Goal: Transaction & Acquisition: Purchase product/service

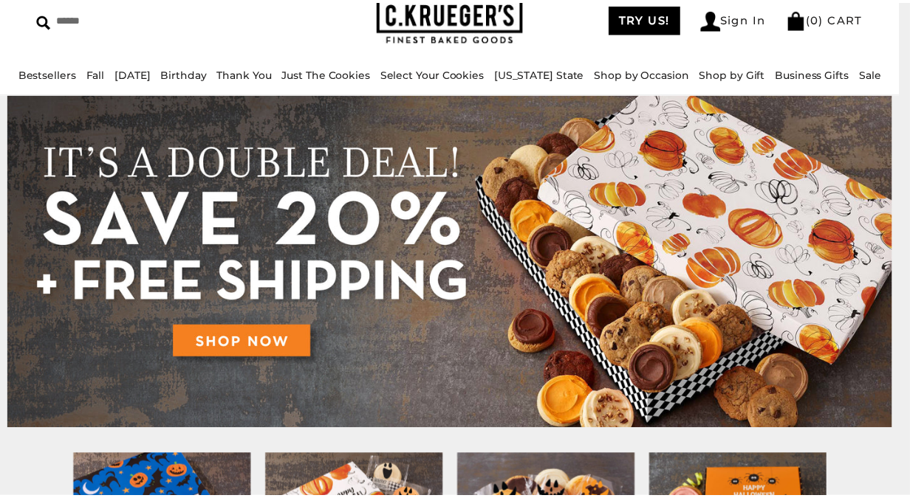
scroll to position [74, 0]
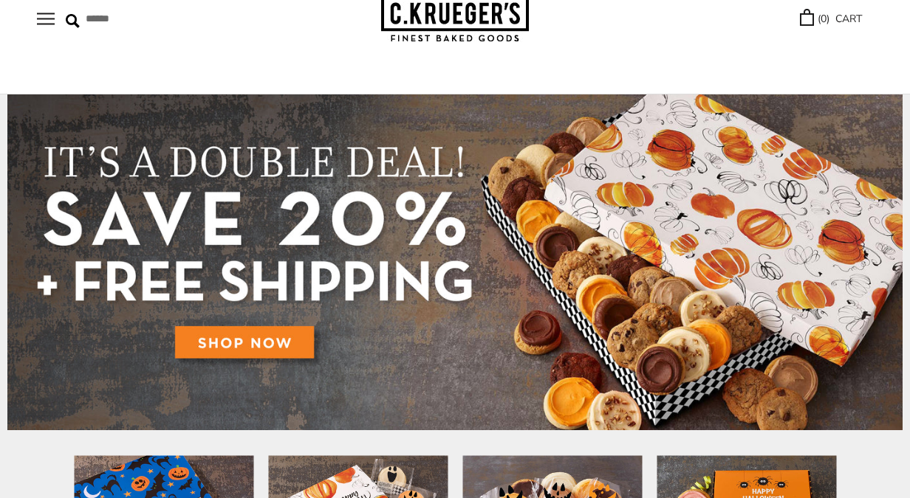
click at [245, 339] on img at bounding box center [454, 263] width 895 height 336
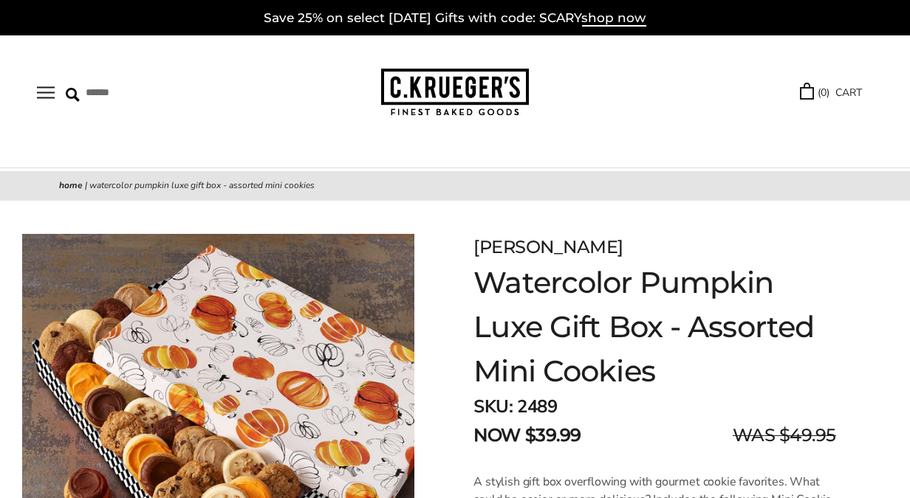
click at [0, 0] on link "[DATE]" at bounding box center [0, 0] width 0 height 0
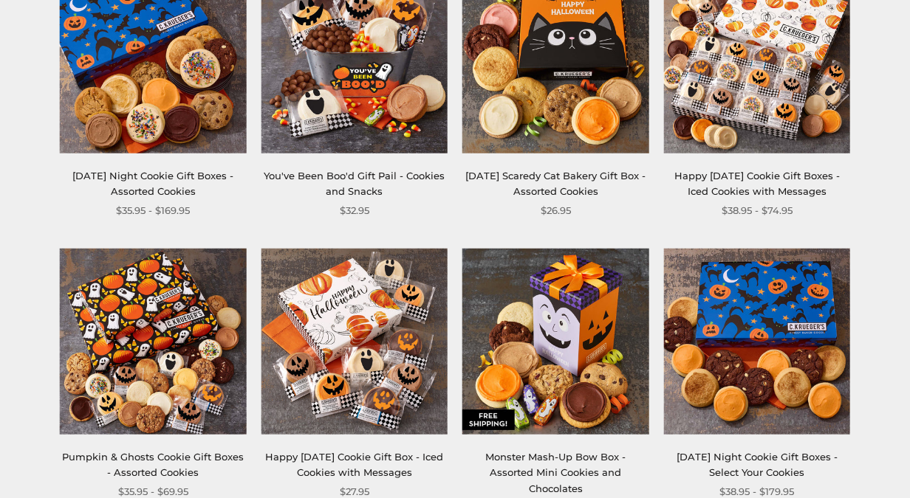
scroll to position [369, 0]
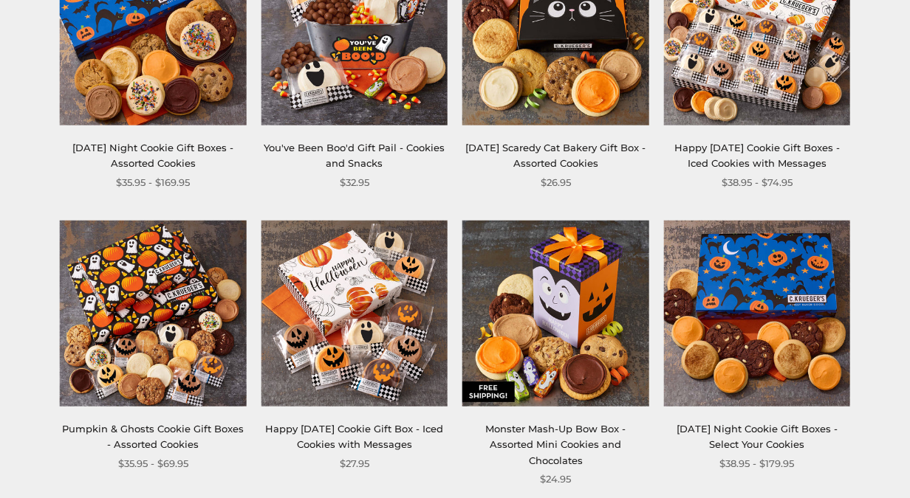
click at [128, 353] on img at bounding box center [153, 313] width 187 height 187
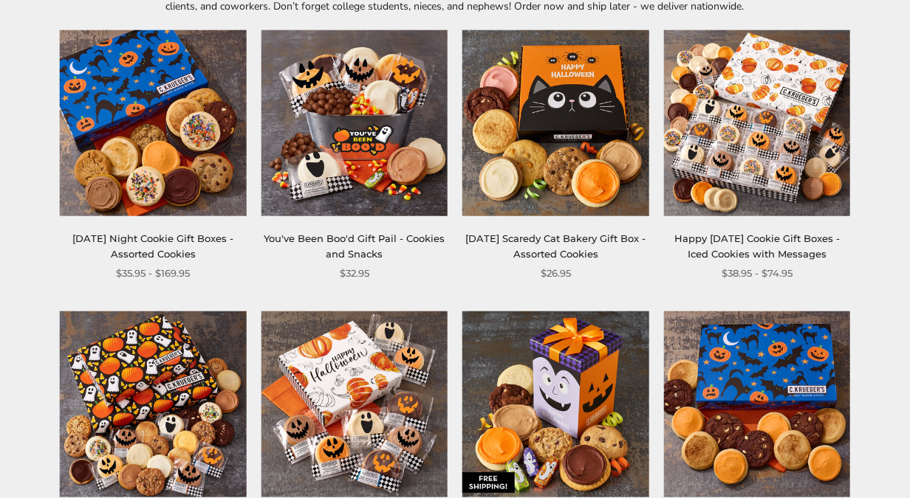
scroll to position [74, 0]
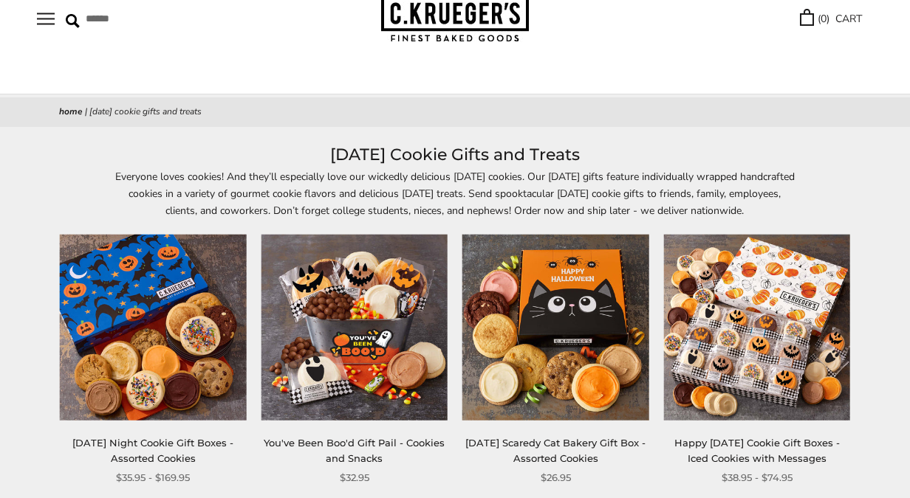
click at [760, 374] on img at bounding box center [757, 327] width 187 height 187
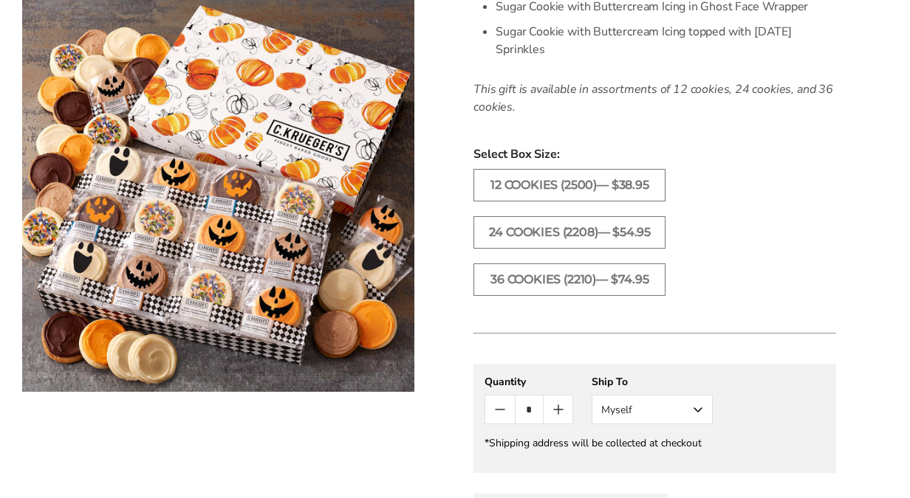
scroll to position [738, 0]
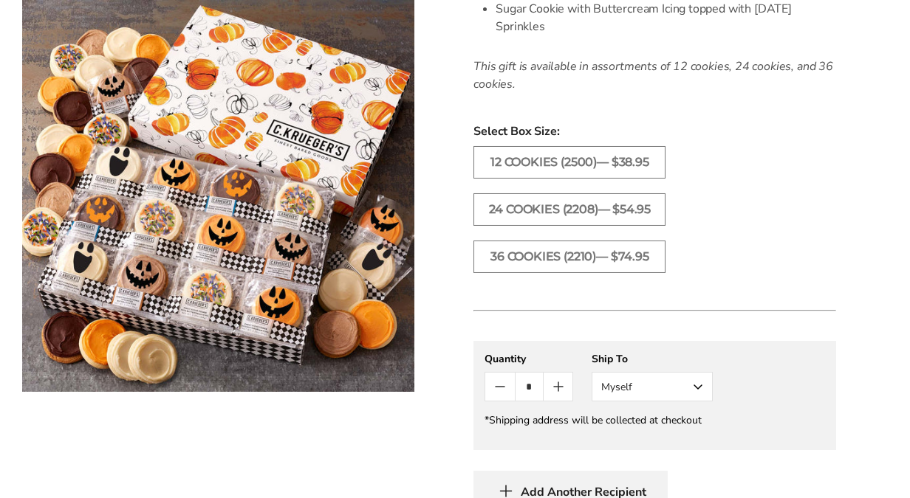
click at [698, 382] on button "Myself" at bounding box center [651, 387] width 121 height 30
click at [685, 434] on button "Other Recipient" at bounding box center [652, 441] width 120 height 27
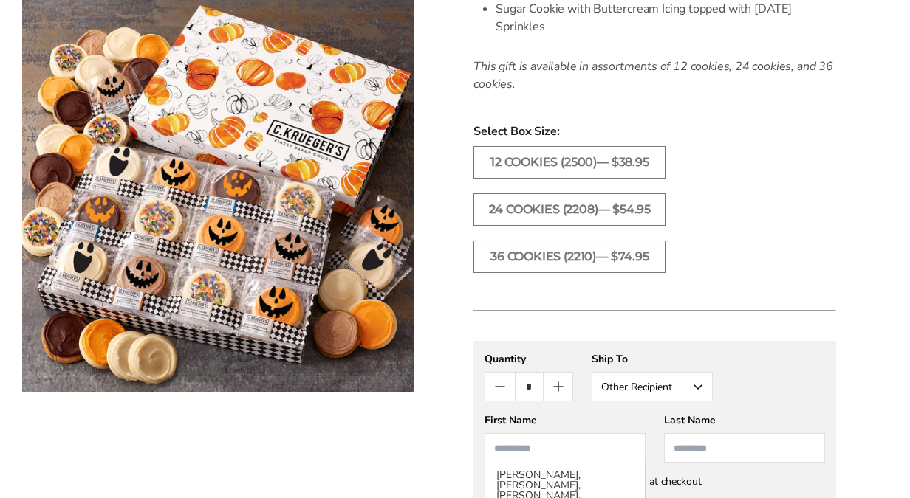
click at [512, 447] on input "First Name" at bounding box center [564, 448] width 161 height 30
click at [525, 479] on li "[PERSON_NAME], [PERSON_NAME], [PERSON_NAME], [PERSON_NAME]" at bounding box center [564, 491] width 159 height 58
type input "**********"
type input "*********"
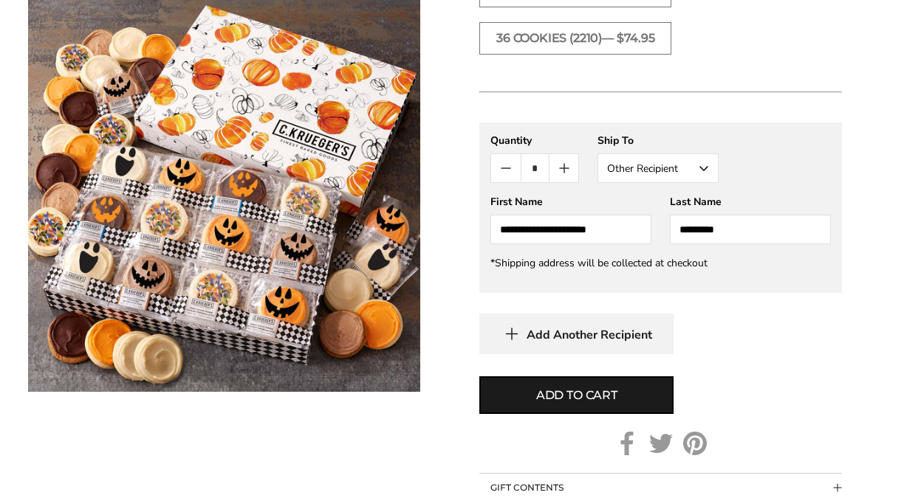
scroll to position [960, 0]
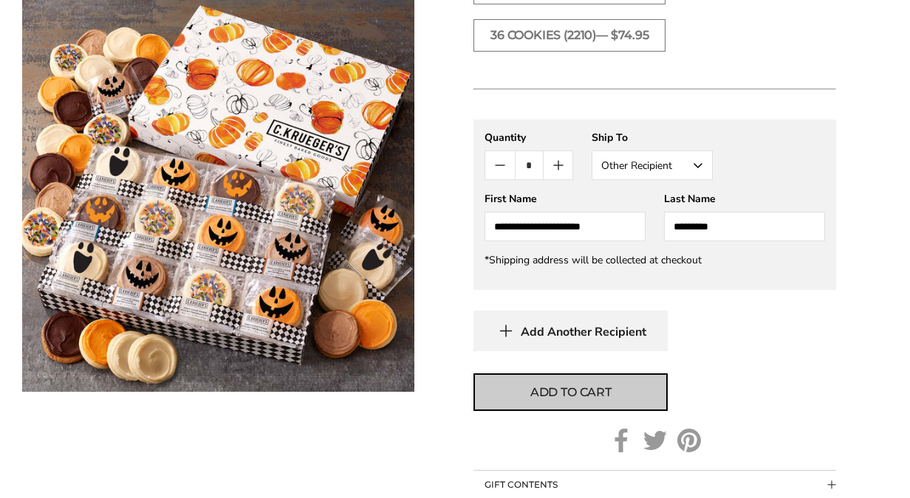
click at [570, 390] on span "Add to cart" at bounding box center [570, 393] width 81 height 18
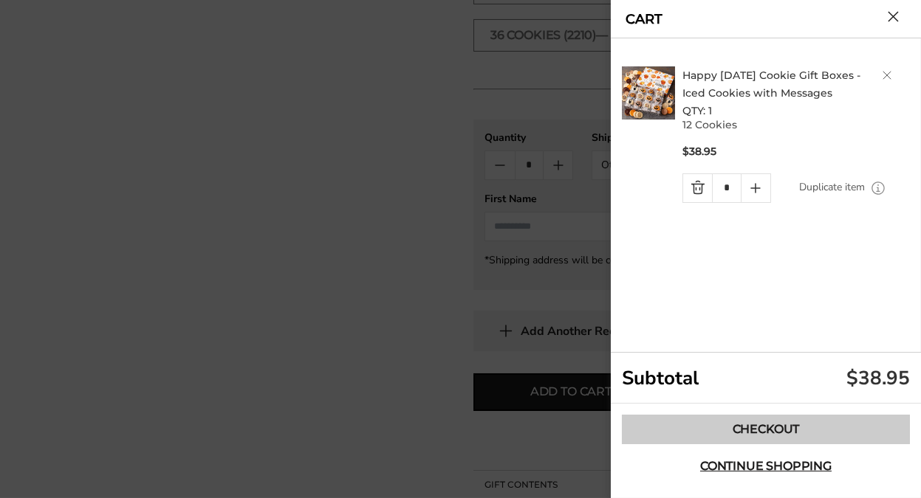
click at [741, 422] on link "Checkout" at bounding box center [766, 430] width 288 height 30
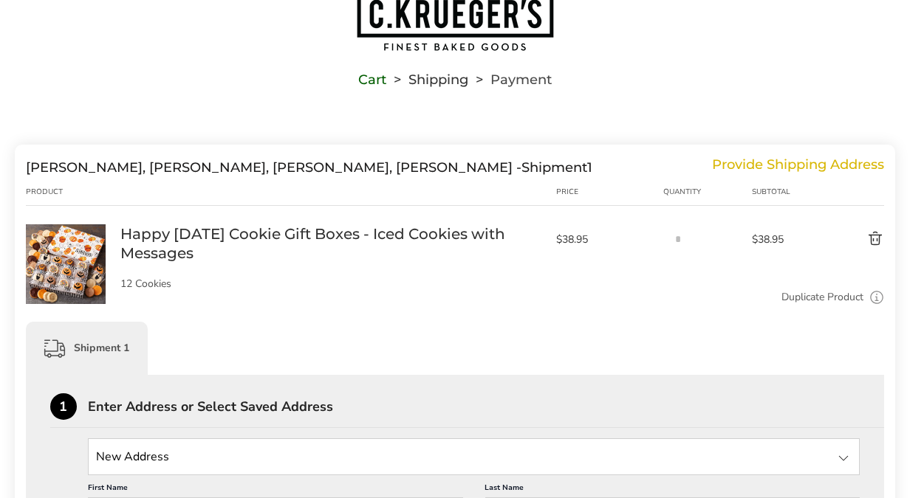
scroll to position [148, 0]
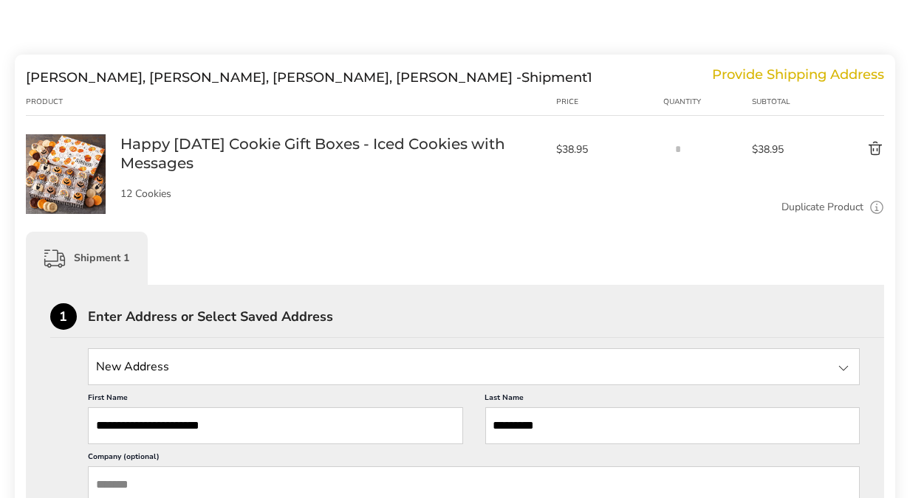
click at [63, 317] on div "1" at bounding box center [63, 316] width 27 height 27
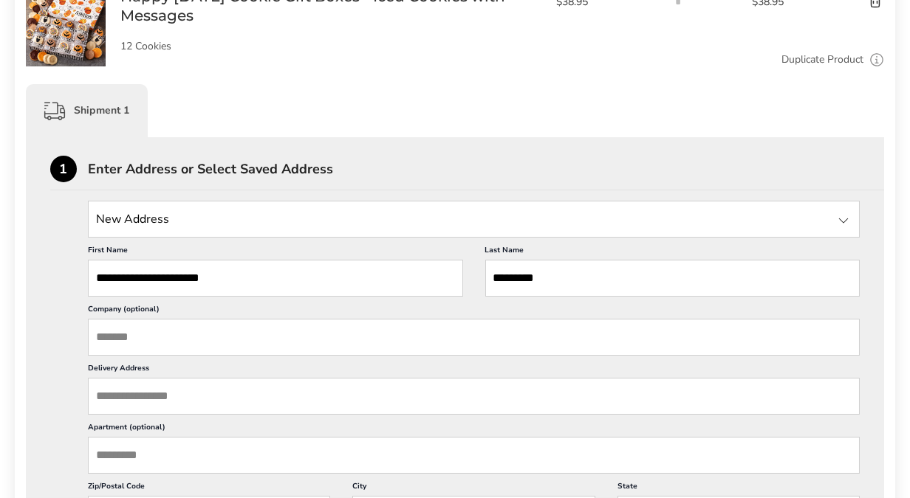
scroll to position [369, 0]
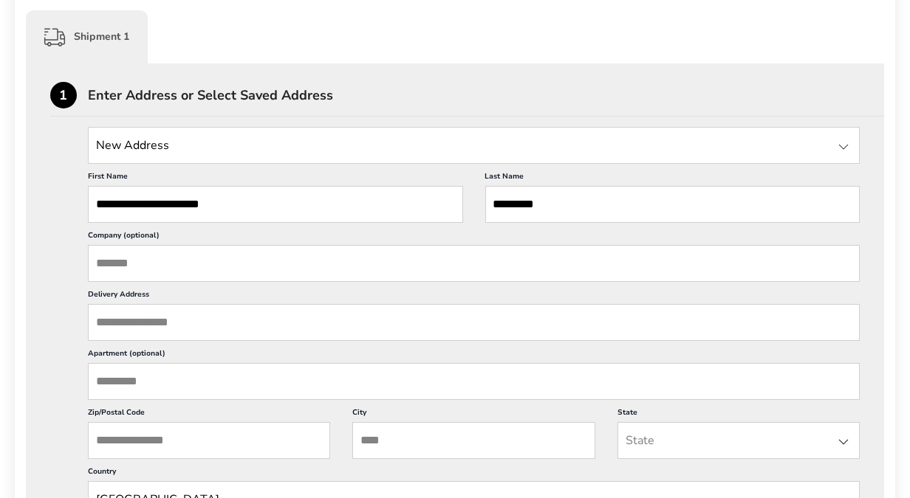
click at [123, 324] on input "Delivery Address" at bounding box center [474, 322] width 772 height 37
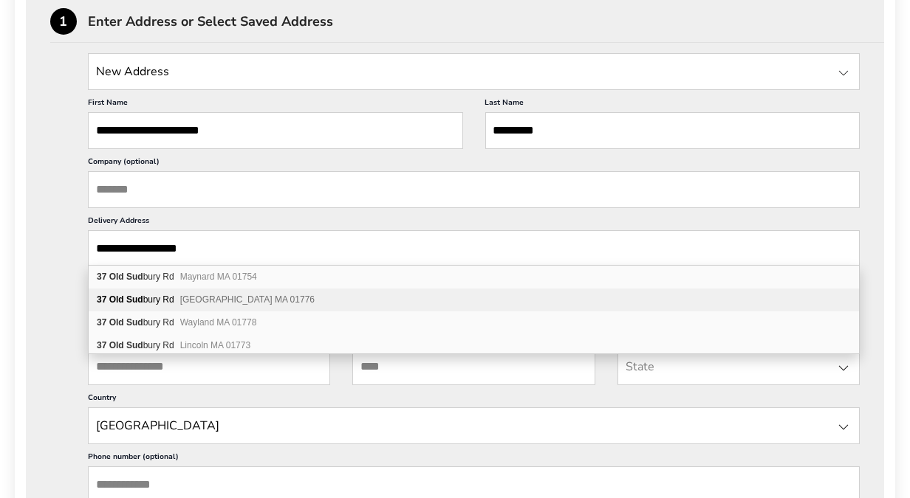
scroll to position [0, 0]
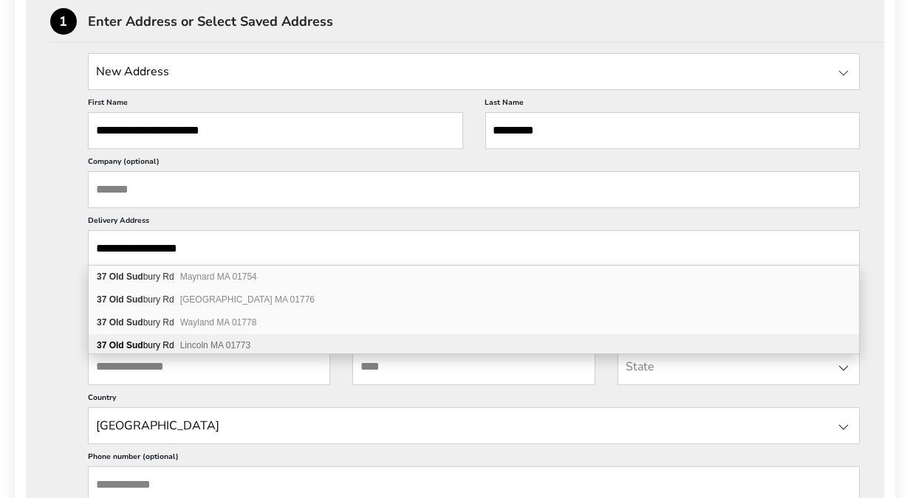
type input "**********"
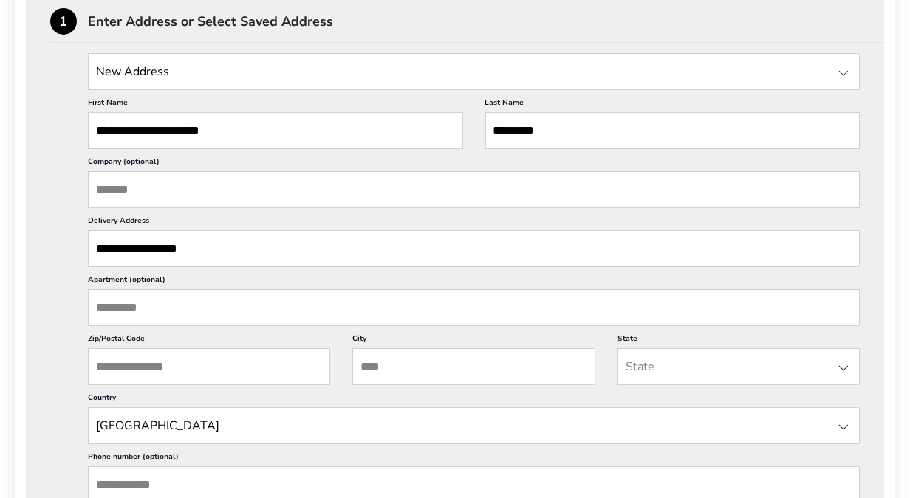
click at [372, 365] on input "City" at bounding box center [473, 366] width 242 height 37
type input "*******"
type input "**********"
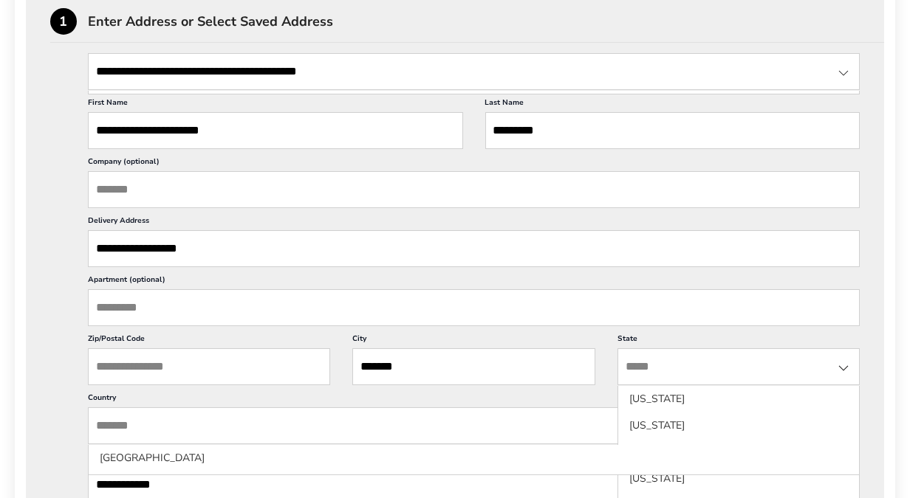
click at [101, 360] on input "Zip/Postal Code" at bounding box center [209, 366] width 242 height 37
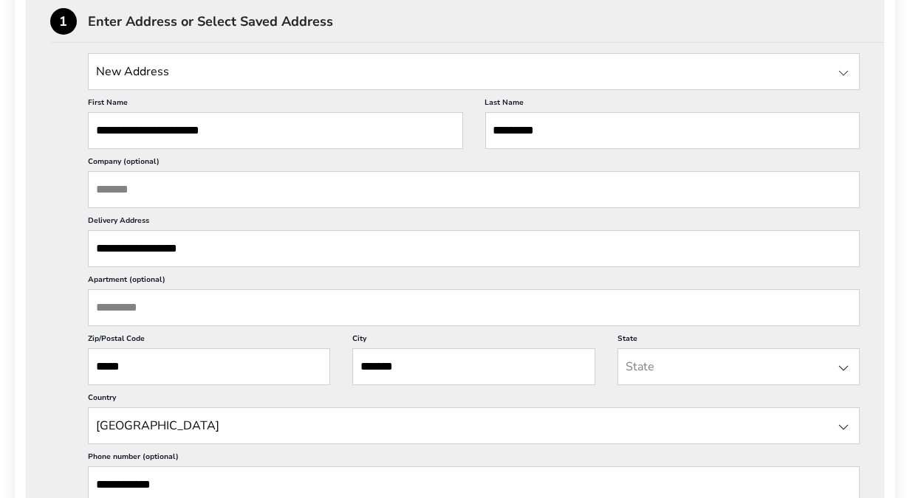
type input "*****"
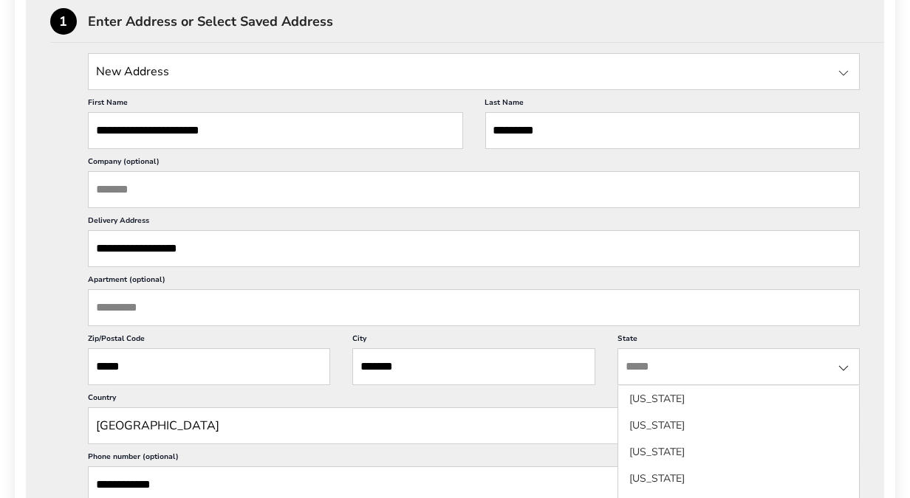
click at [641, 365] on input "State" at bounding box center [738, 366] width 242 height 37
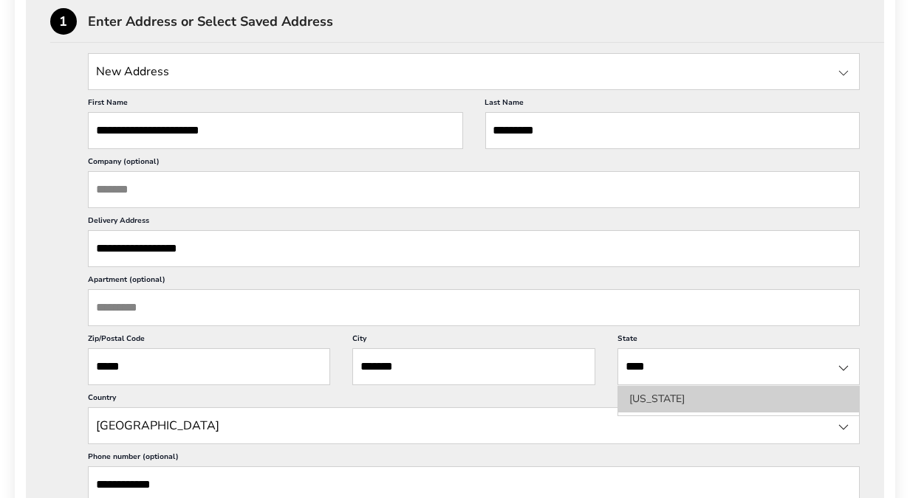
type input "****"
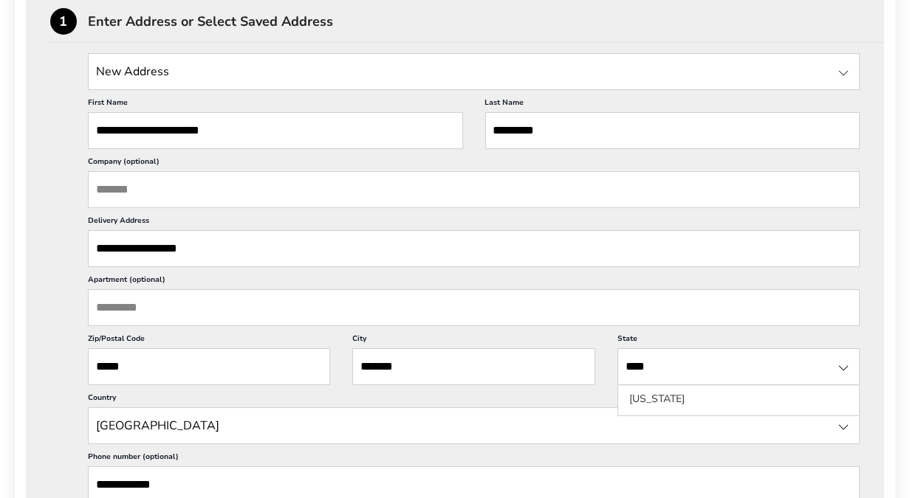
click at [695, 392] on li "[US_STATE]" at bounding box center [738, 399] width 241 height 27
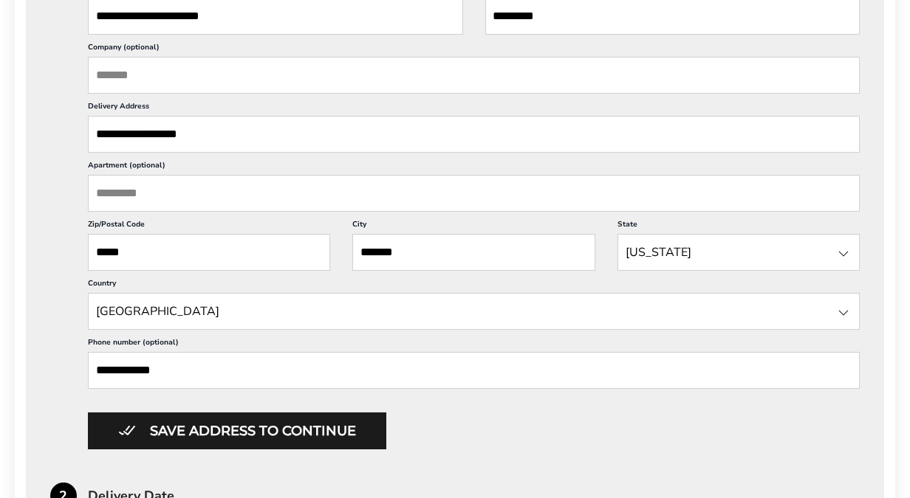
scroll to position [591, 0]
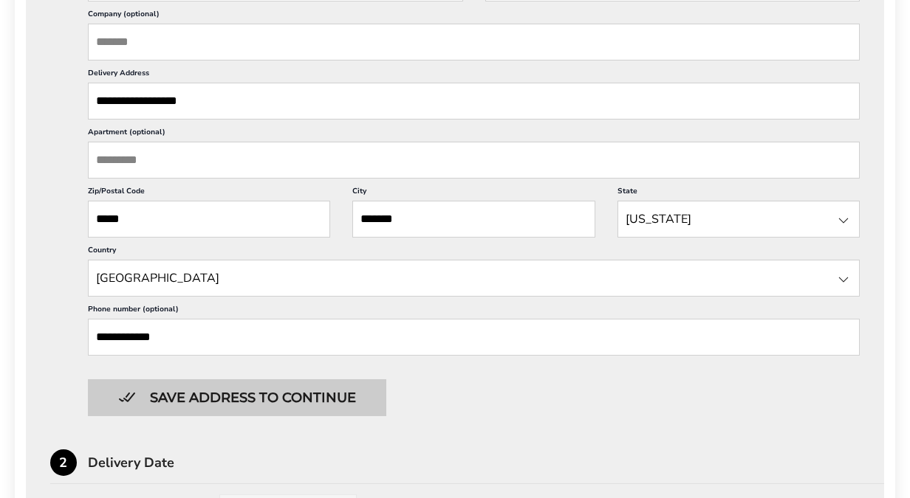
click at [179, 388] on button "Save address to continue" at bounding box center [237, 397] width 298 height 37
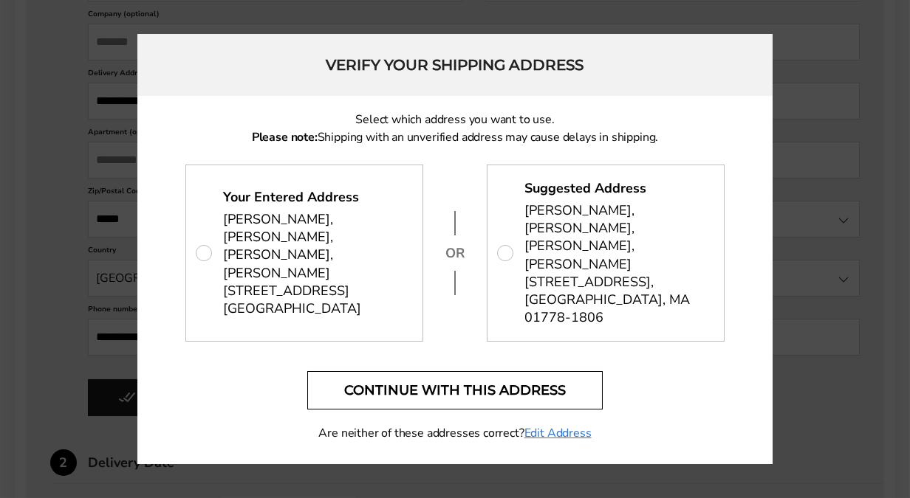
click at [431, 371] on button "Continue with this address" at bounding box center [454, 390] width 295 height 38
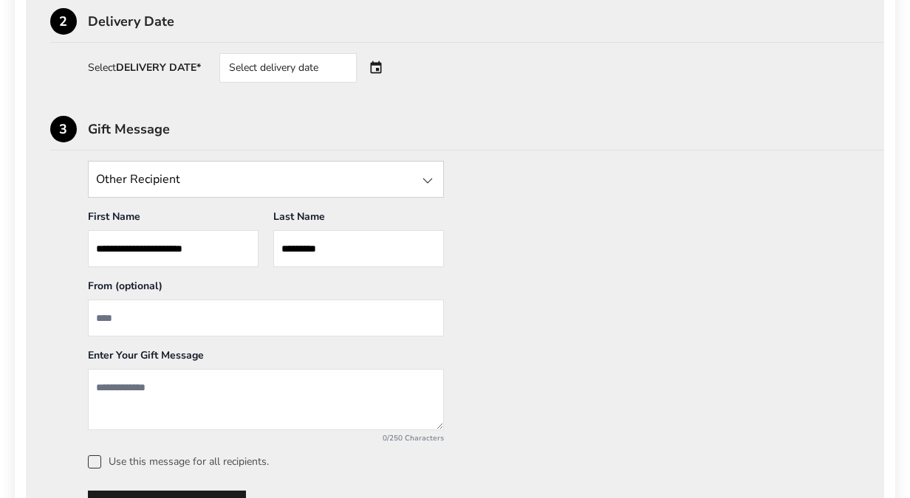
click at [111, 313] on input "From" at bounding box center [266, 318] width 356 height 37
type input "**********"
click at [110, 373] on textarea "Add a message" at bounding box center [266, 399] width 356 height 61
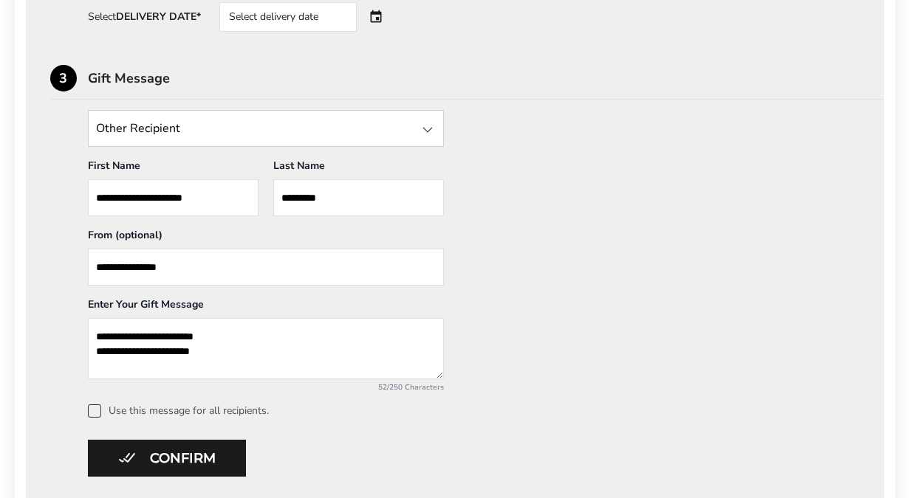
scroll to position [664, 0]
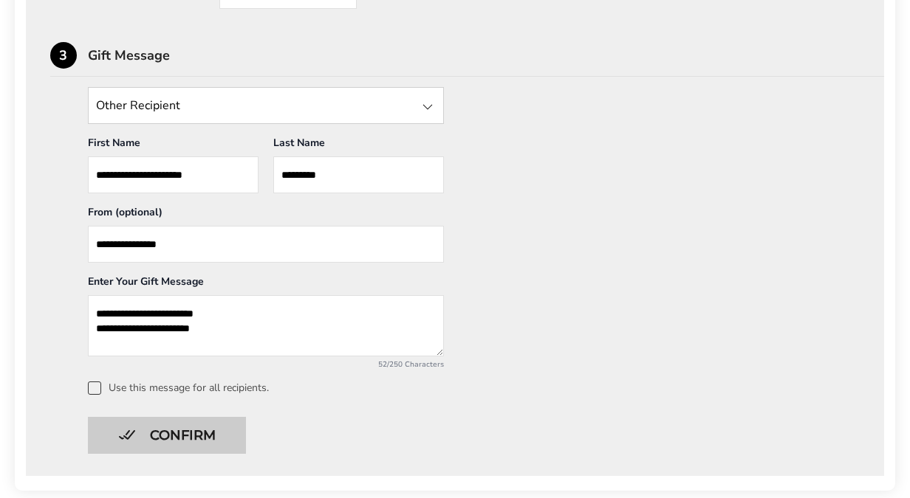
click at [157, 430] on button "Confirm" at bounding box center [167, 435] width 158 height 37
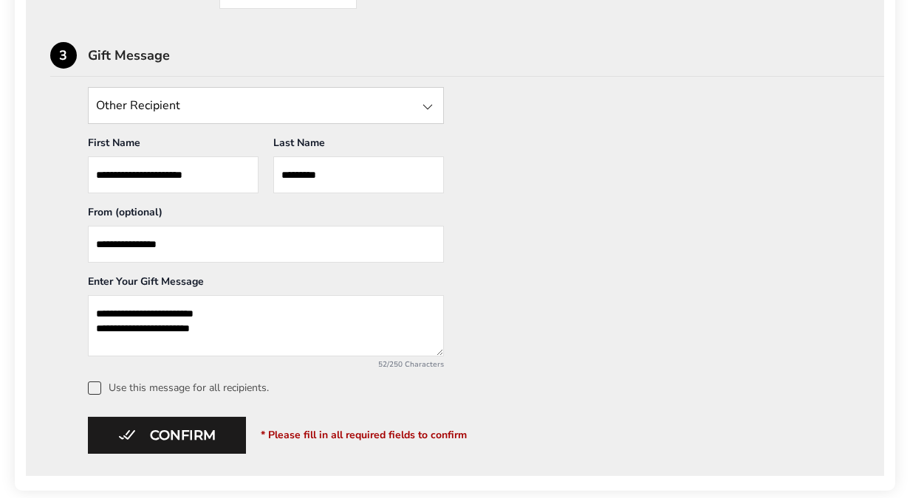
click at [92, 384] on span at bounding box center [94, 388] width 13 height 13
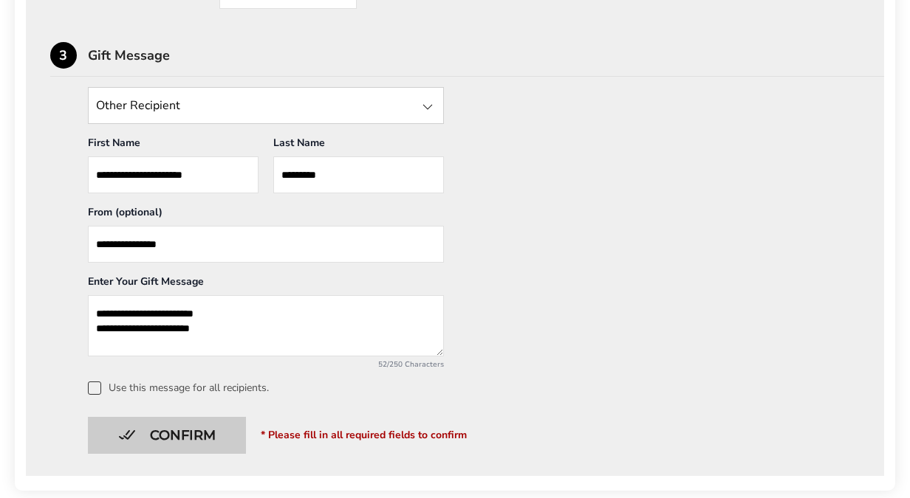
click at [163, 434] on button "Confirm" at bounding box center [167, 435] width 158 height 37
click at [172, 436] on button "Confirm" at bounding box center [167, 435] width 158 height 37
click at [150, 437] on button "Confirm" at bounding box center [167, 435] width 158 height 37
type textarea "**********"
click at [131, 439] on button "Confirm" at bounding box center [167, 435] width 158 height 37
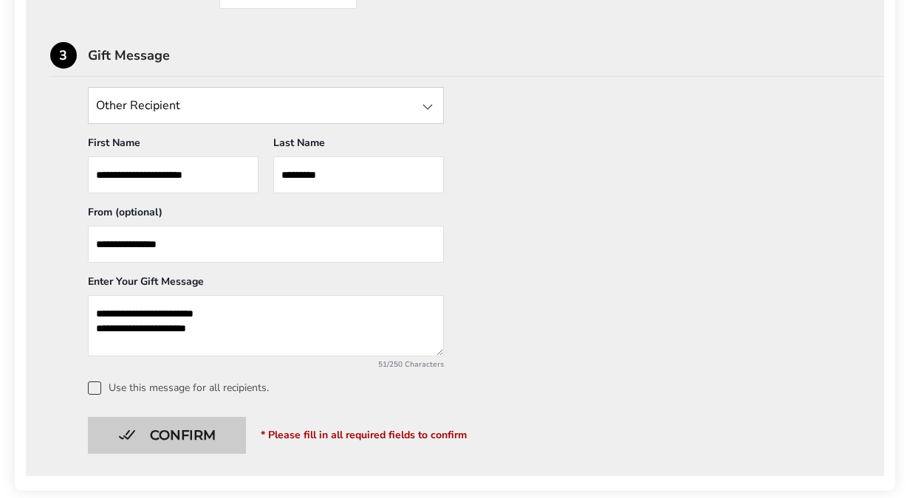
click at [137, 436] on button "Confirm" at bounding box center [167, 435] width 158 height 37
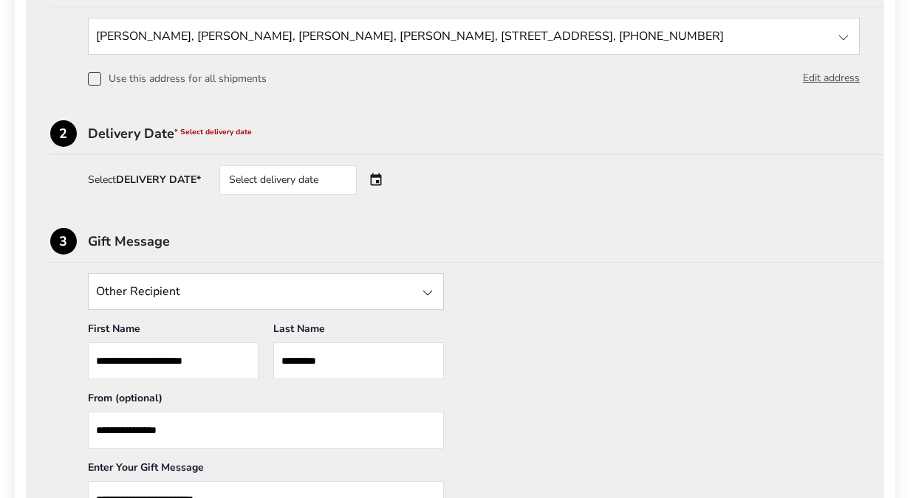
scroll to position [295, 0]
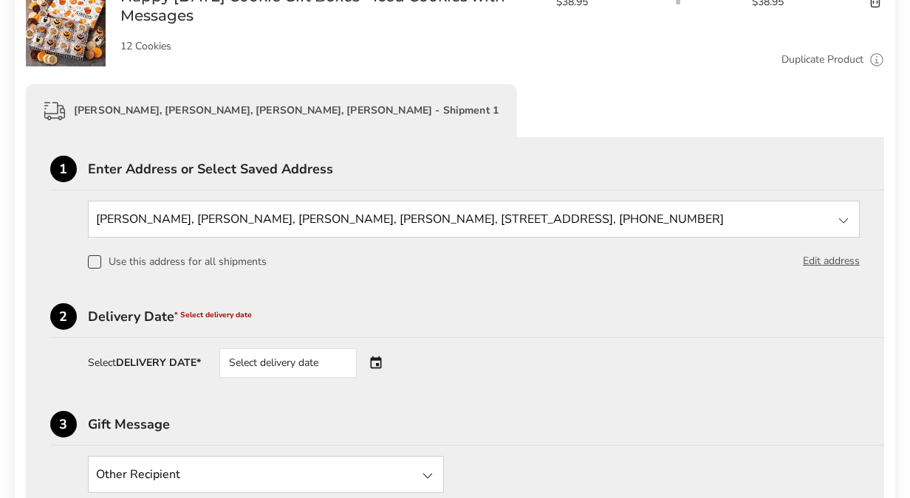
drag, startPoint x: 92, startPoint y: 261, endPoint x: 129, endPoint y: 317, distance: 67.6
click at [92, 261] on span at bounding box center [94, 261] width 13 height 13
click at [378, 363] on div "Select delivery date" at bounding box center [308, 363] width 179 height 30
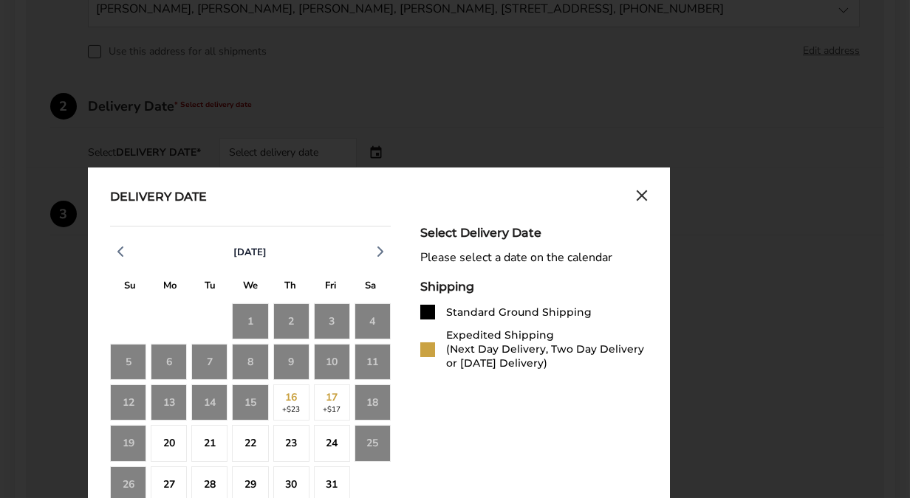
scroll to position [591, 0]
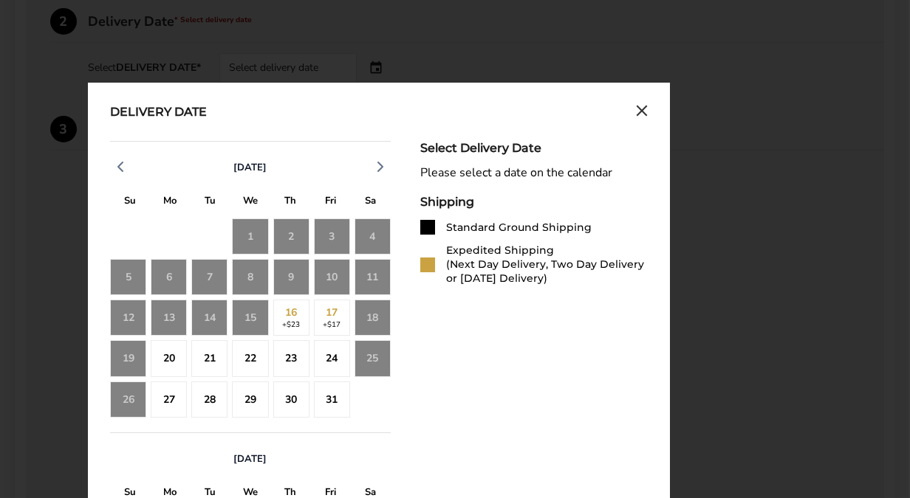
click at [372, 354] on div "25" at bounding box center [372, 358] width 36 height 36
click at [330, 353] on div "24" at bounding box center [332, 358] width 36 height 36
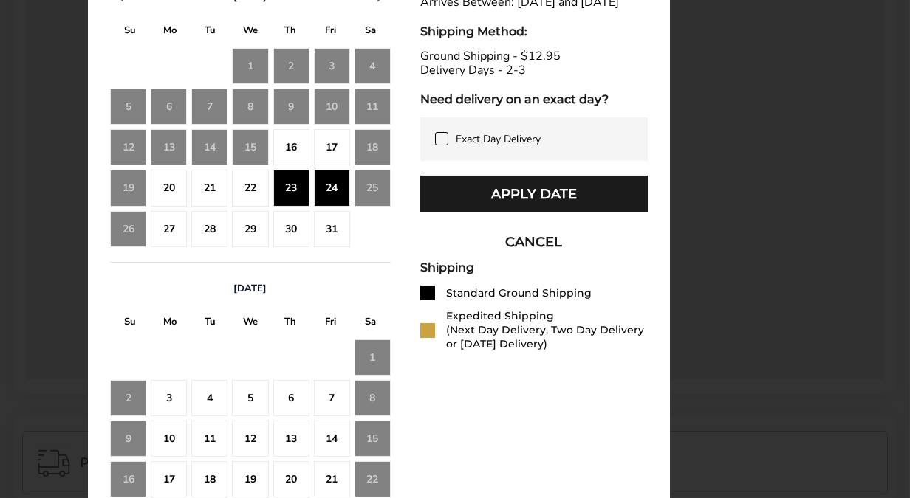
scroll to position [738, 0]
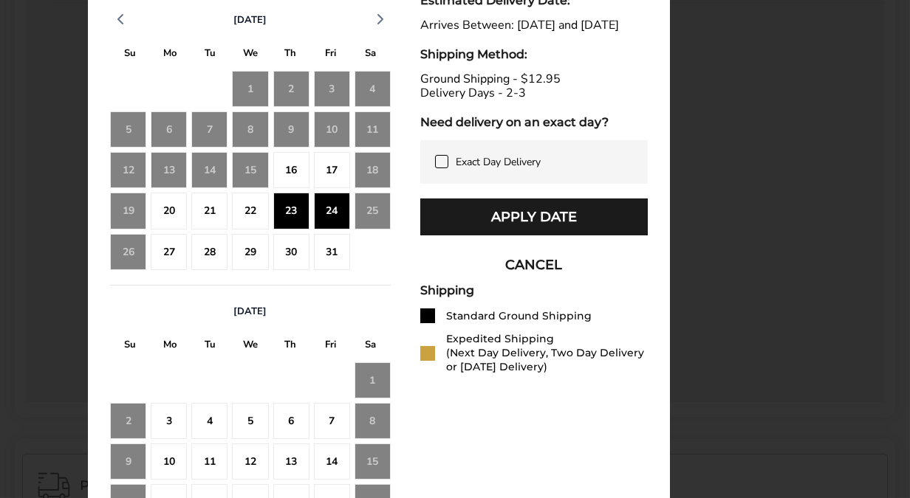
click at [298, 216] on div "23" at bounding box center [291, 211] width 36 height 36
click at [334, 210] on div "24" at bounding box center [332, 211] width 36 height 36
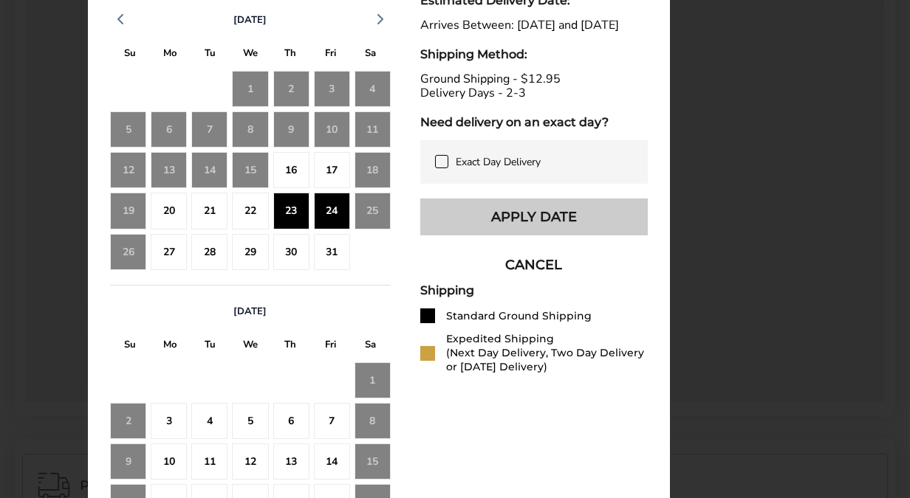
click at [497, 226] on button "Apply Date" at bounding box center [533, 217] width 227 height 37
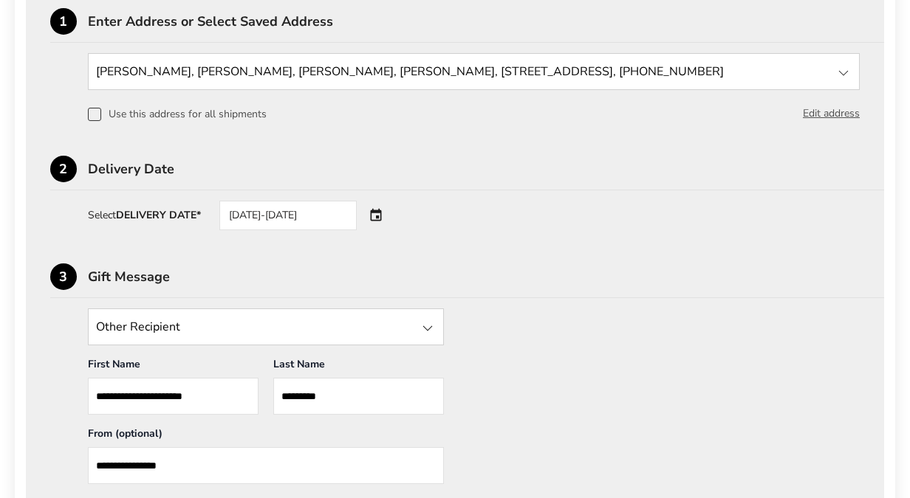
scroll to position [664, 0]
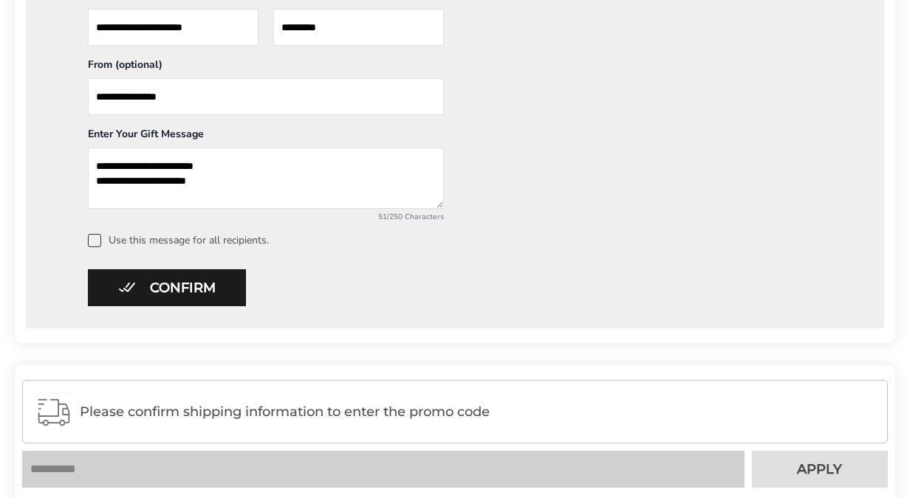
drag, startPoint x: 189, startPoint y: 284, endPoint x: 213, endPoint y: 289, distance: 24.4
click at [189, 284] on button "Confirm" at bounding box center [167, 287] width 158 height 37
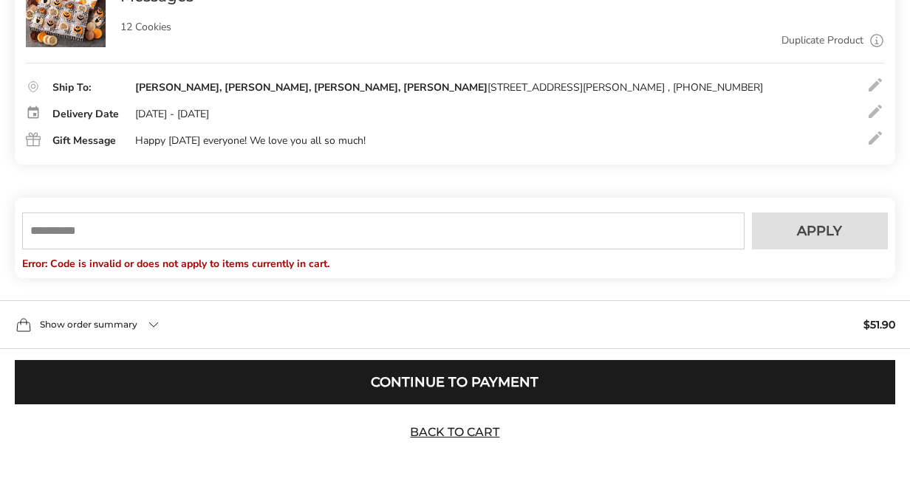
click at [47, 226] on input "text" at bounding box center [383, 231] width 722 height 37
type input "*****"
click at [831, 227] on span "Apply" at bounding box center [819, 230] width 45 height 13
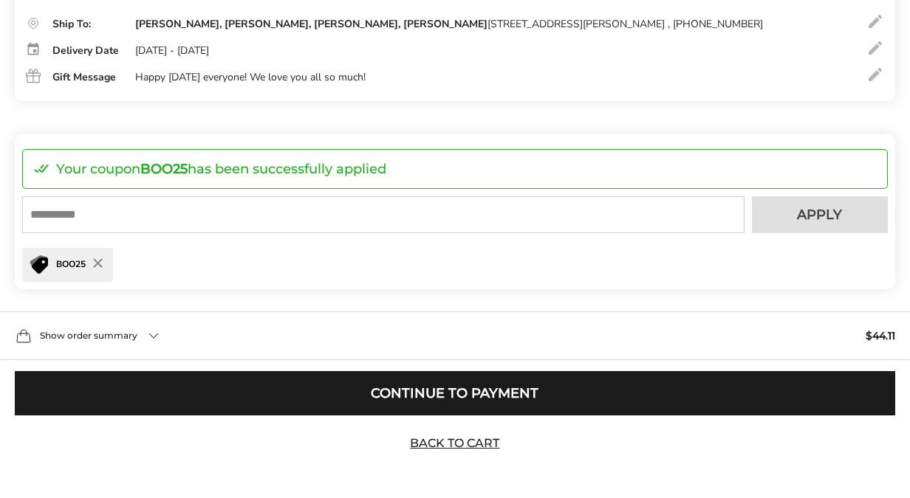
scroll to position [390, 0]
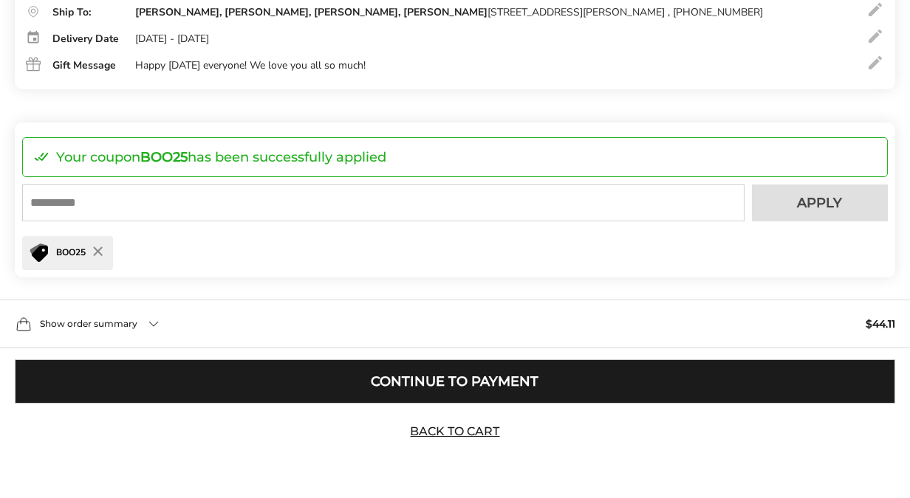
click at [447, 386] on button "Continue to Payment" at bounding box center [455, 382] width 880 height 44
